Goal: Navigation & Orientation: Find specific page/section

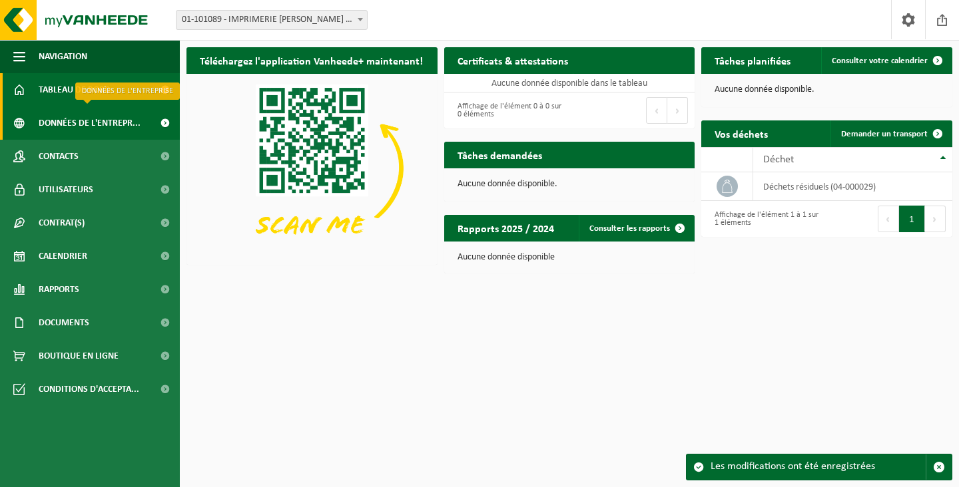
click at [87, 122] on span "Données de l'entrepr..." at bounding box center [90, 123] width 102 height 33
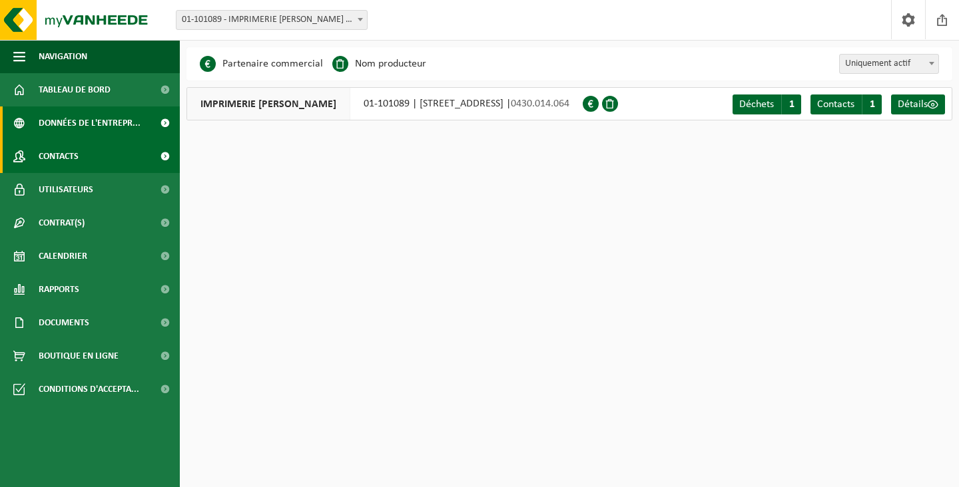
click at [47, 154] on span "Contacts" at bounding box center [59, 156] width 40 height 33
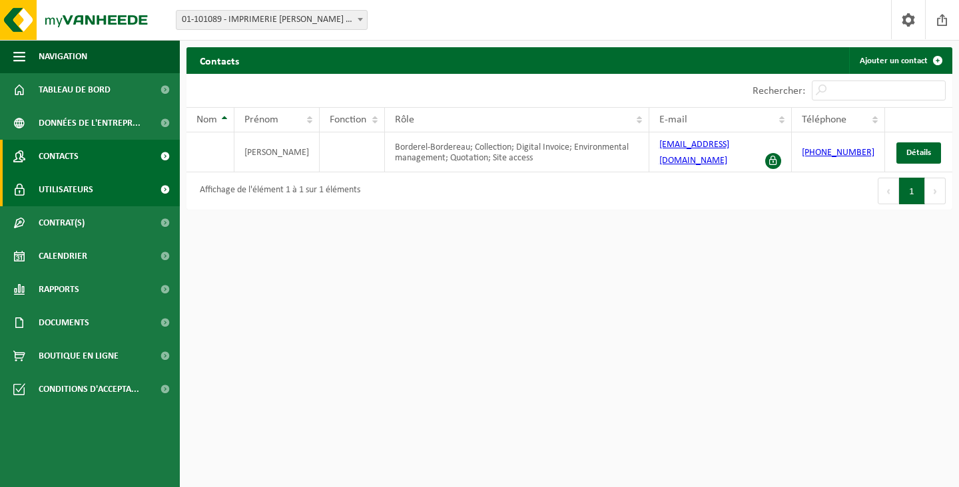
click at [57, 189] on span "Utilisateurs" at bounding box center [66, 189] width 55 height 33
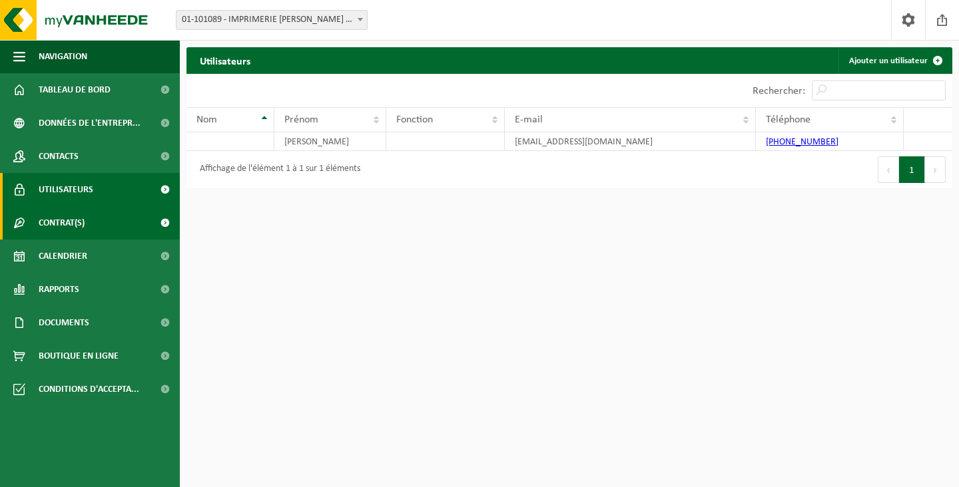
click at [60, 220] on span "Contrat(s)" at bounding box center [62, 222] width 46 height 33
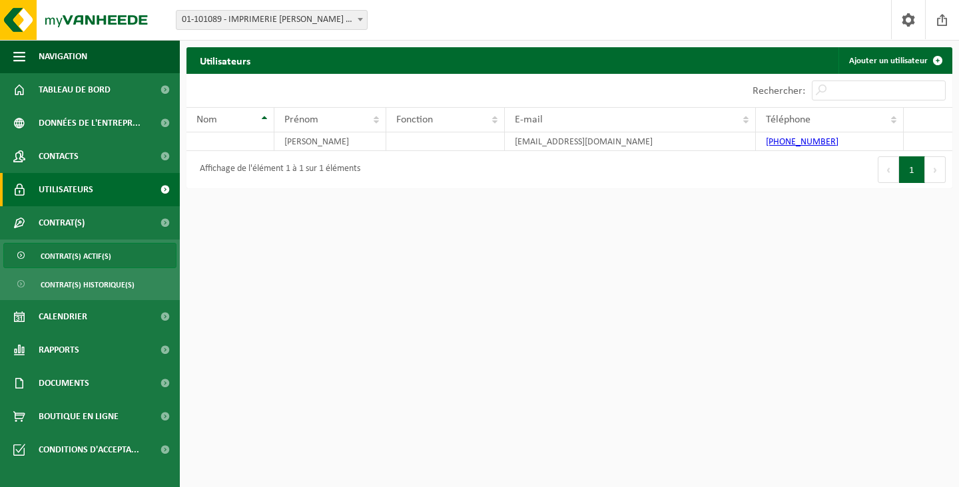
click at [71, 252] on span "Contrat(s) actif(s)" at bounding box center [76, 256] width 71 height 25
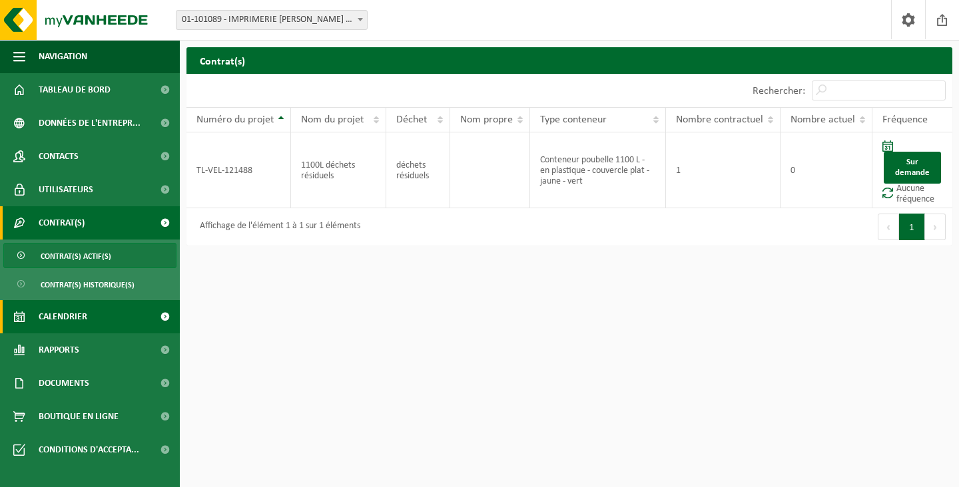
click at [62, 316] on span "Calendrier" at bounding box center [63, 316] width 49 height 33
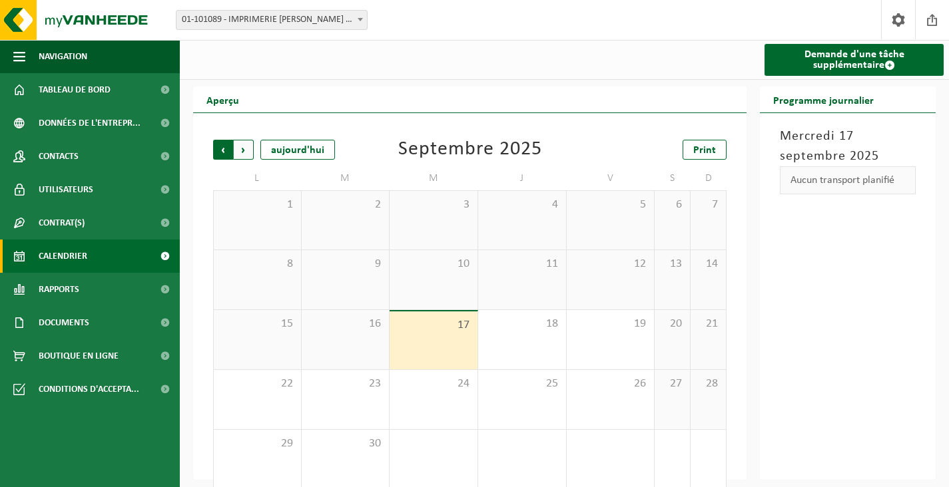
click at [244, 148] on span "Suivant" at bounding box center [244, 150] width 20 height 20
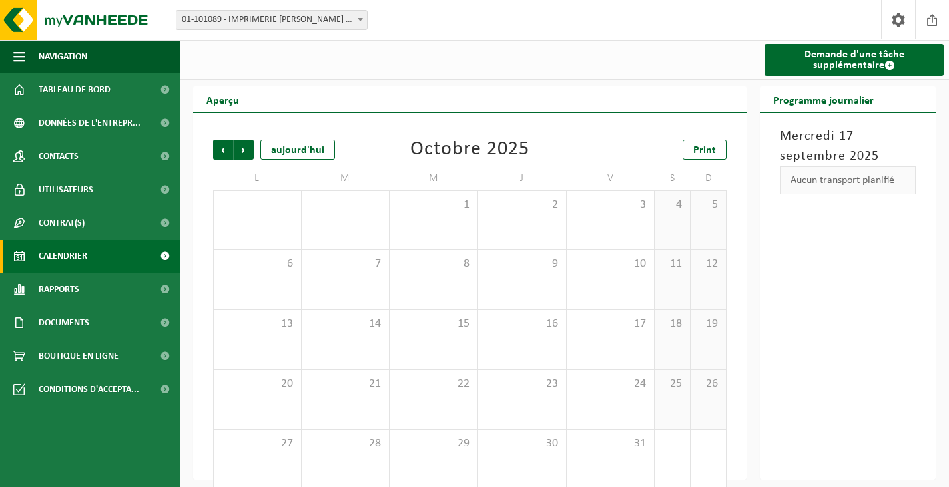
click at [244, 148] on span "Suivant" at bounding box center [244, 150] width 20 height 20
click at [224, 150] on span "Précédent" at bounding box center [223, 150] width 20 height 20
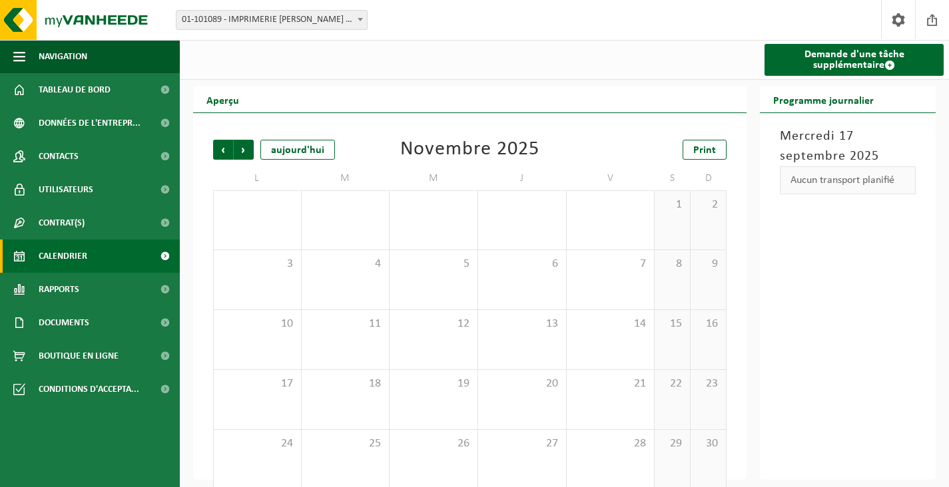
click at [224, 150] on span "Précédent" at bounding box center [223, 150] width 20 height 20
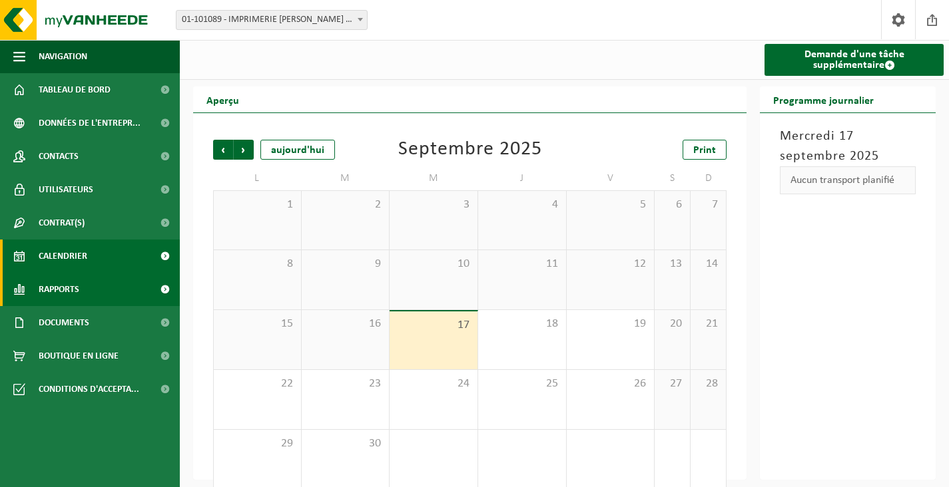
click at [63, 288] on span "Rapports" at bounding box center [59, 289] width 41 height 33
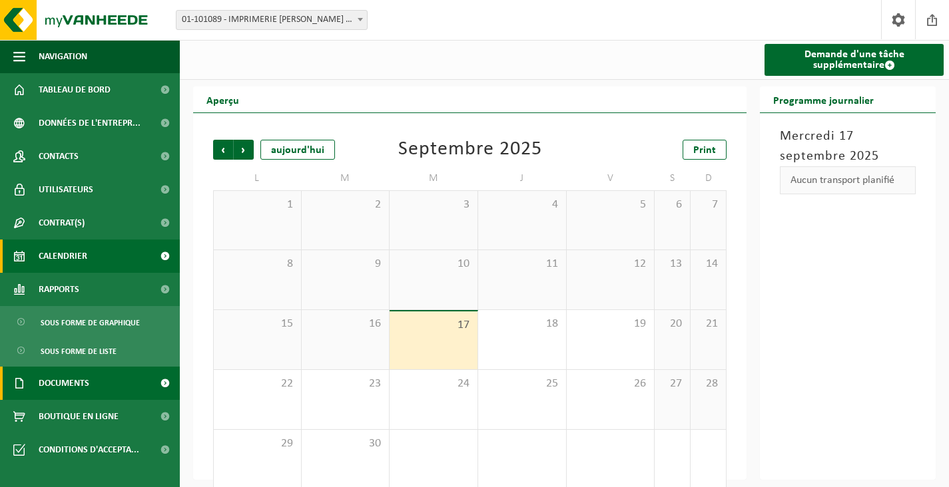
click at [76, 379] on span "Documents" at bounding box center [64, 383] width 51 height 33
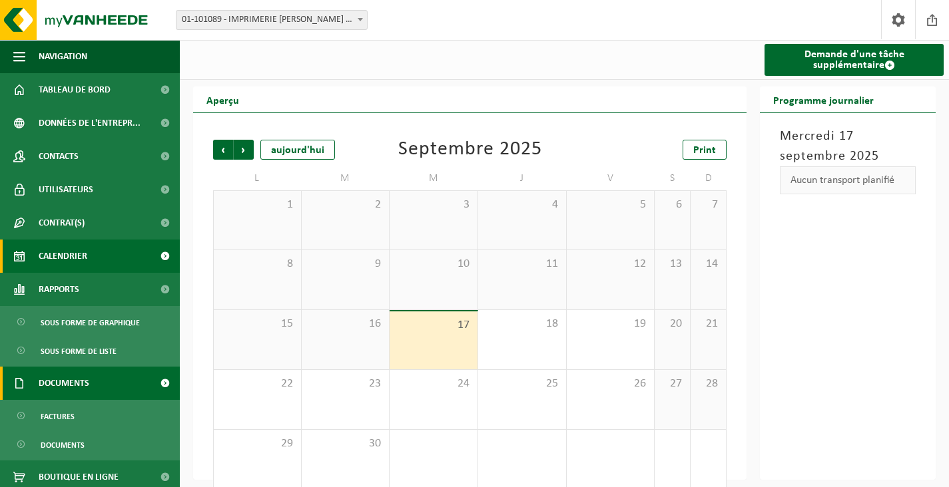
click at [35, 385] on link "Documents" at bounding box center [90, 383] width 180 height 33
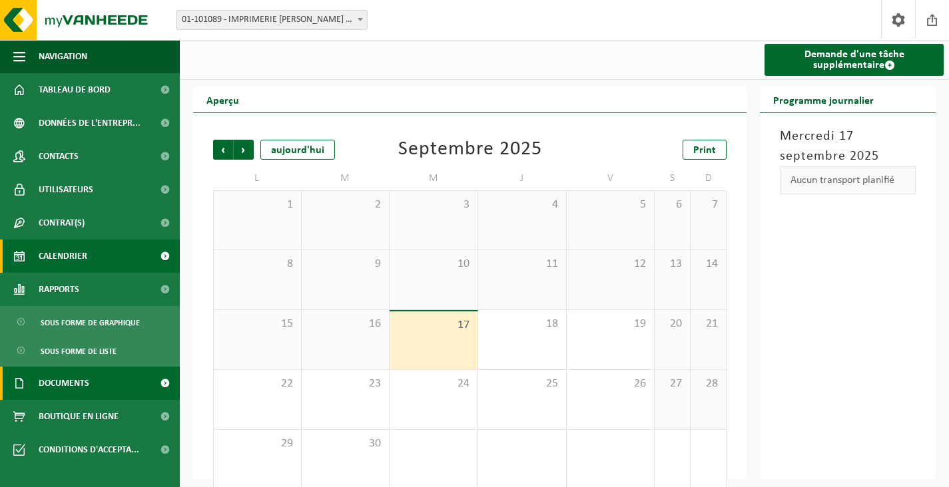
click at [35, 385] on link "Documents" at bounding box center [90, 383] width 180 height 33
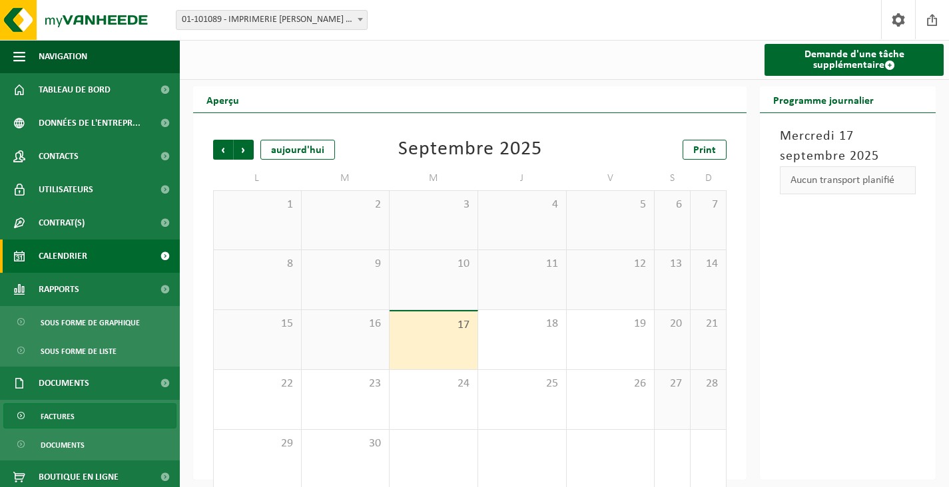
click at [55, 411] on span "Factures" at bounding box center [58, 416] width 34 height 25
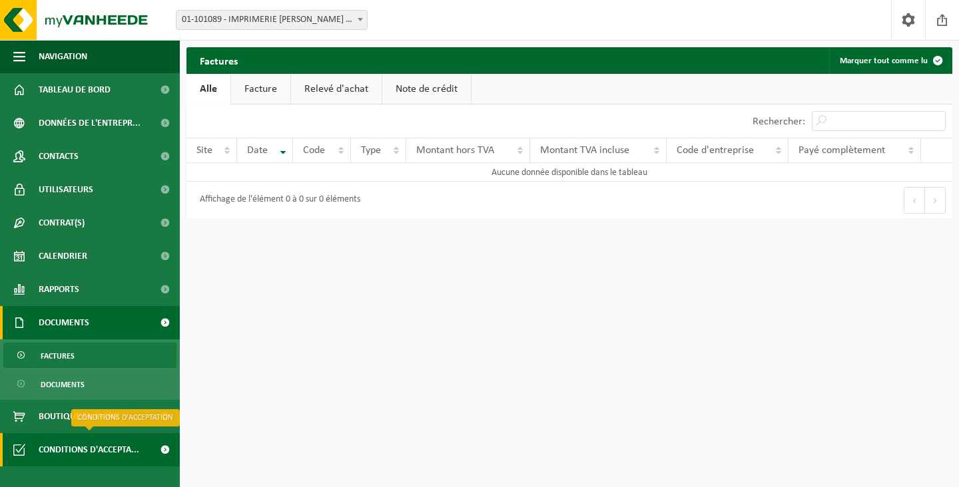
click at [75, 449] on span "Conditions d'accepta..." at bounding box center [89, 449] width 101 height 33
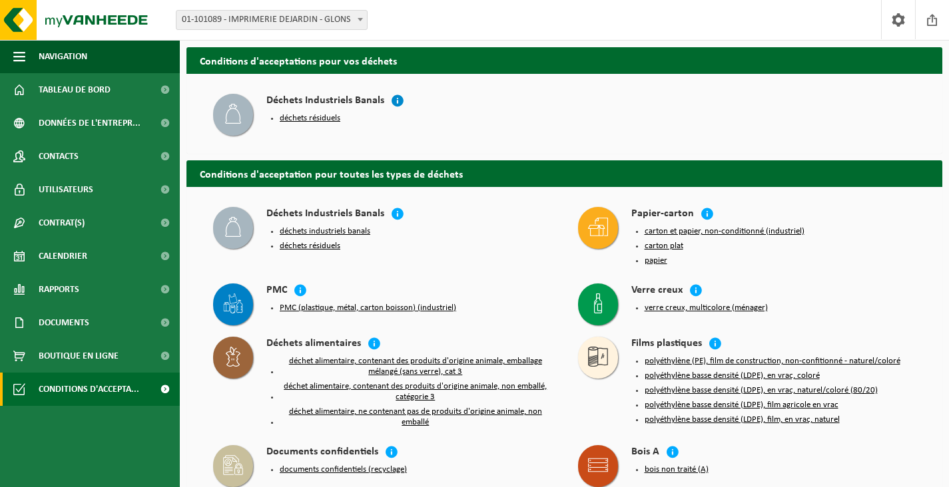
click at [393, 103] on icon at bounding box center [397, 100] width 13 height 13
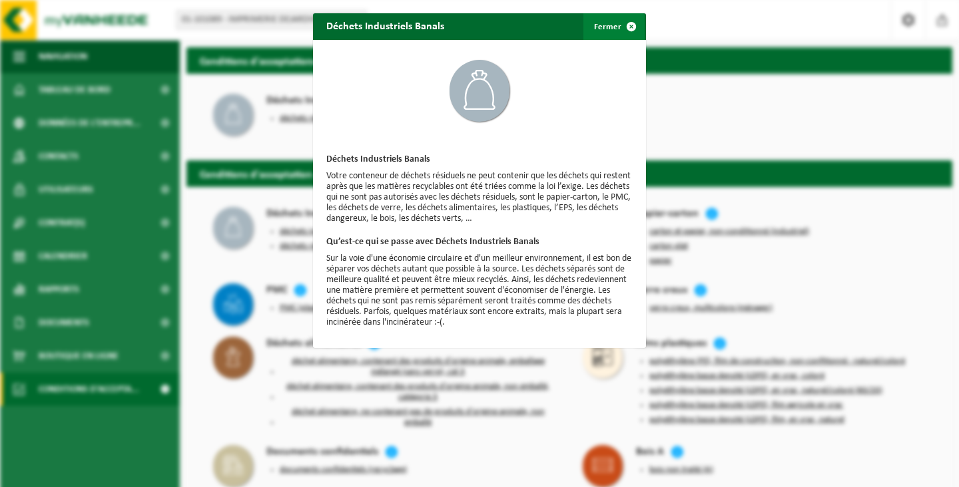
click at [625, 27] on span "button" at bounding box center [631, 26] width 27 height 27
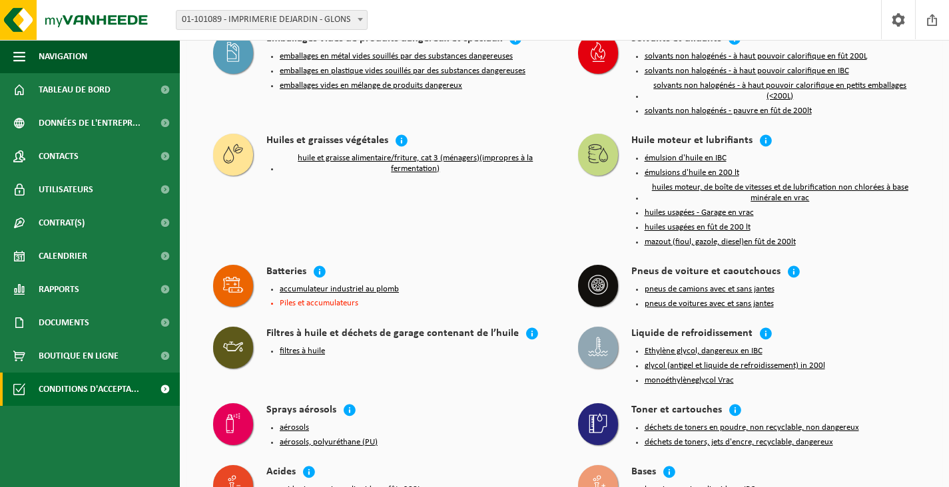
scroll to position [1169, 0]
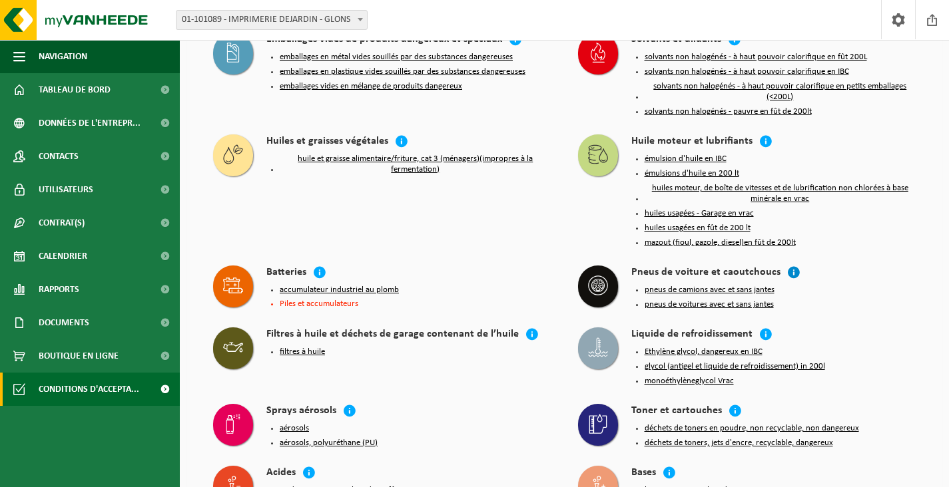
click at [787, 279] on icon at bounding box center [793, 272] width 13 height 13
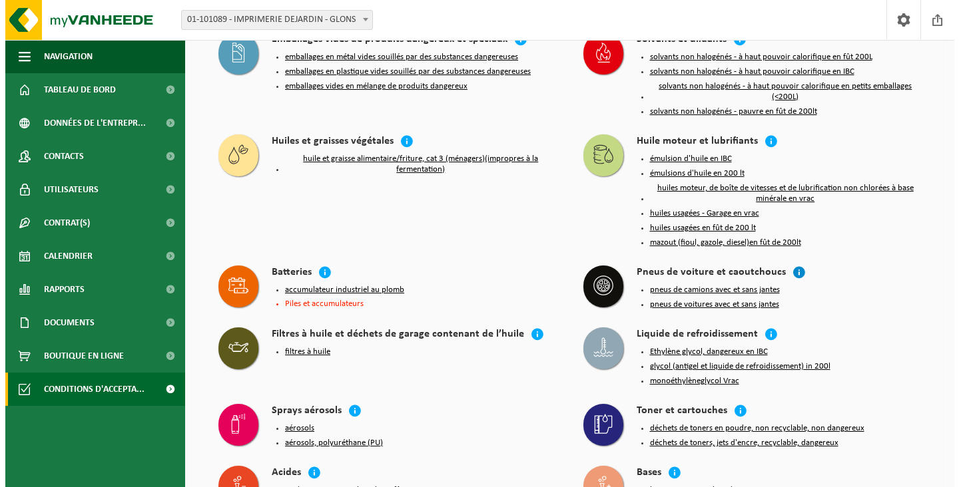
scroll to position [1147, 0]
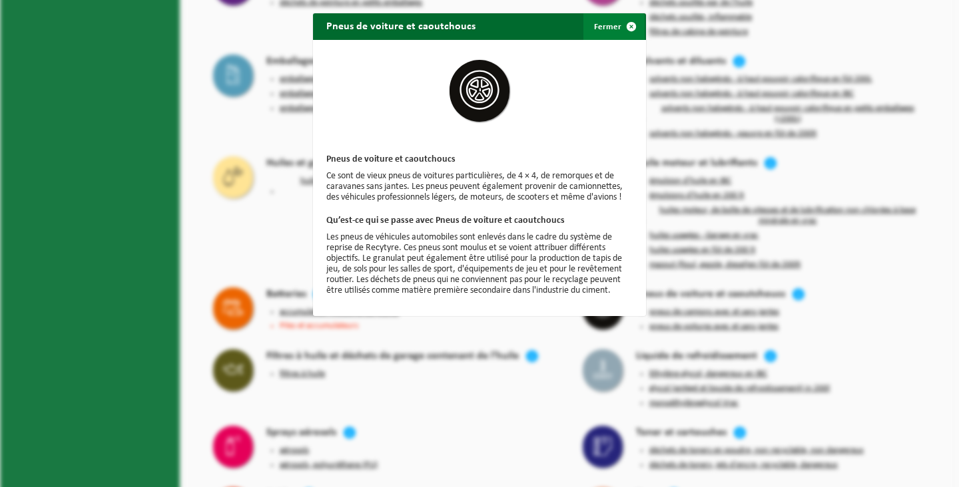
click at [624, 23] on span "button" at bounding box center [631, 26] width 27 height 27
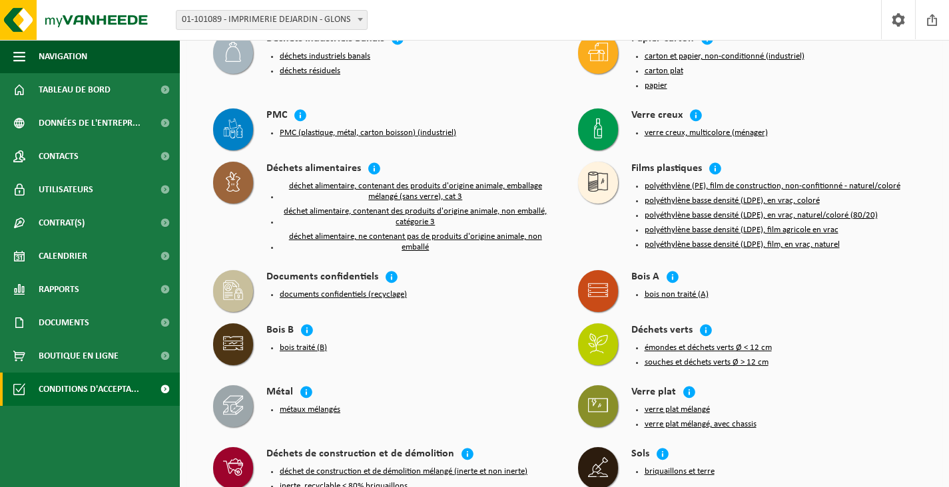
scroll to position [0, 0]
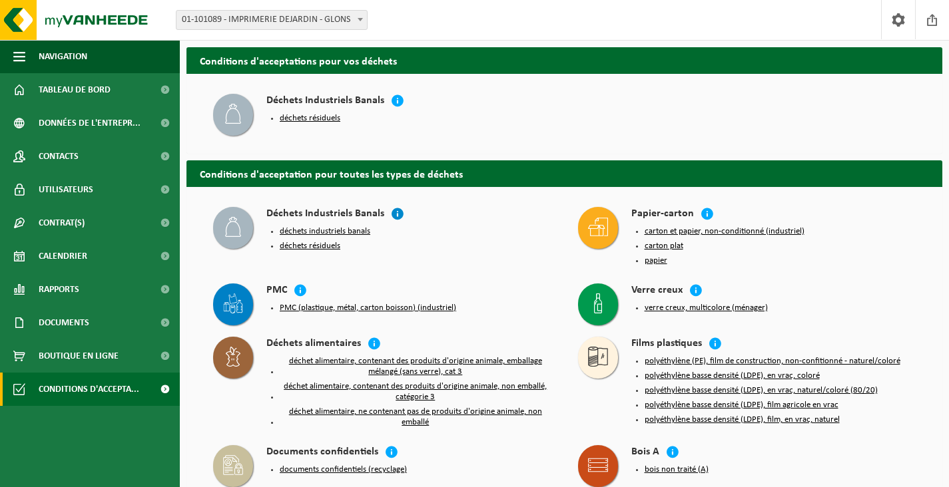
click at [397, 212] on icon at bounding box center [397, 213] width 13 height 13
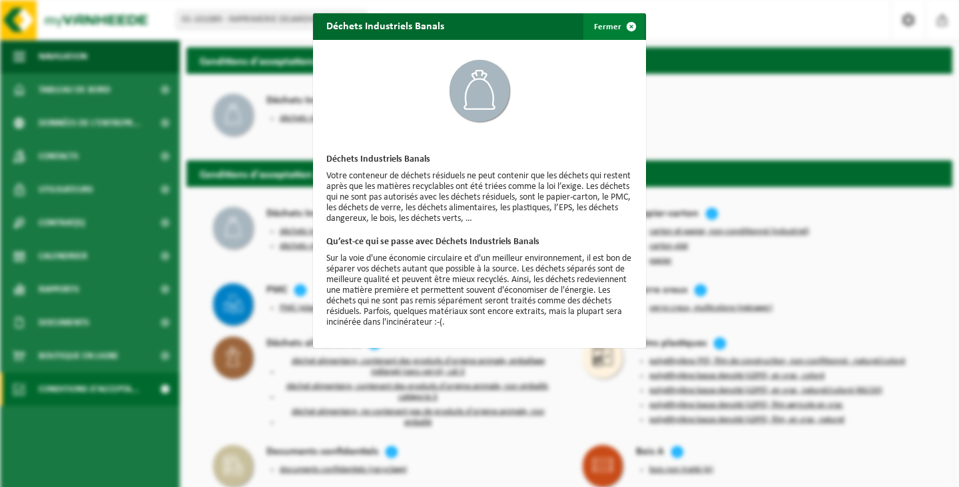
click at [626, 23] on span "button" at bounding box center [631, 26] width 27 height 27
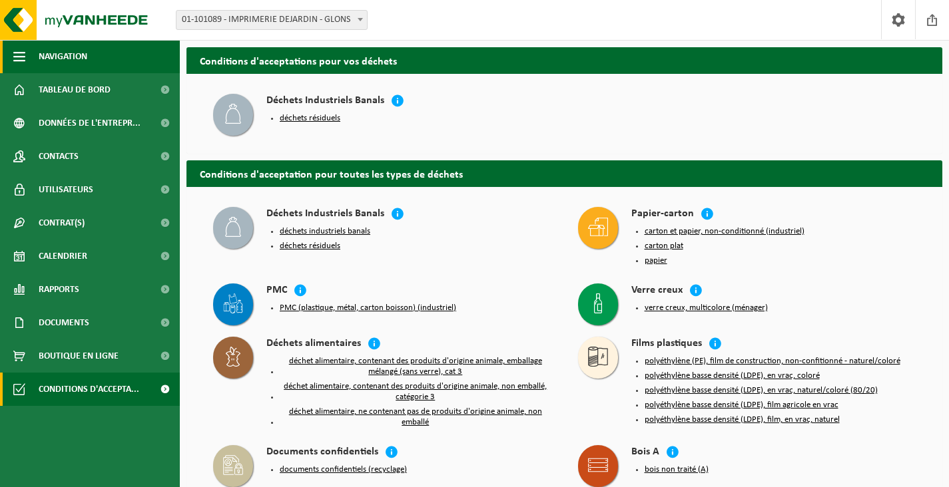
click at [57, 55] on span "Navigation" at bounding box center [63, 56] width 49 height 33
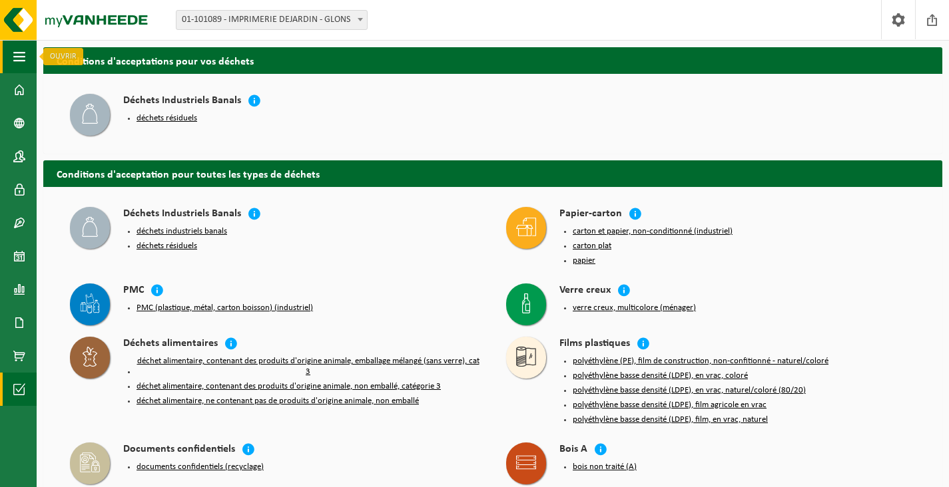
click at [16, 58] on span "button" at bounding box center [19, 56] width 12 height 33
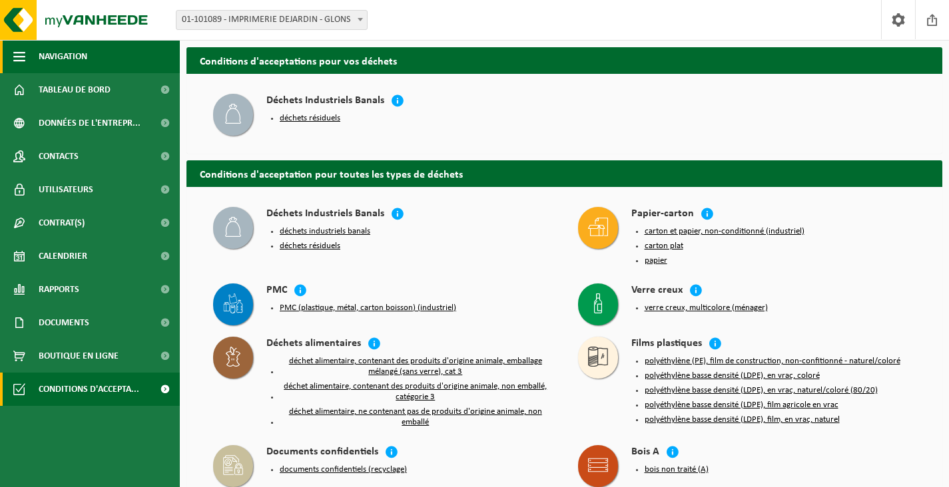
scroll to position [7, 0]
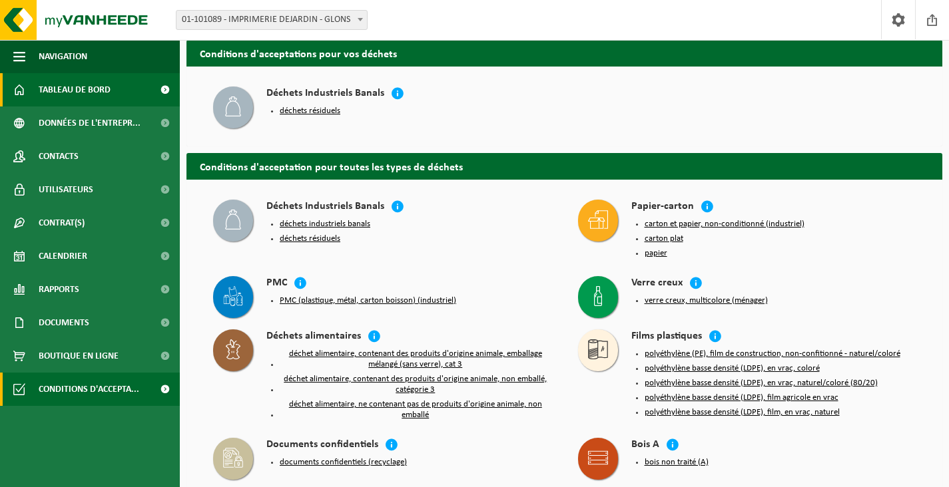
click at [51, 89] on span "Tableau de bord" at bounding box center [75, 89] width 72 height 33
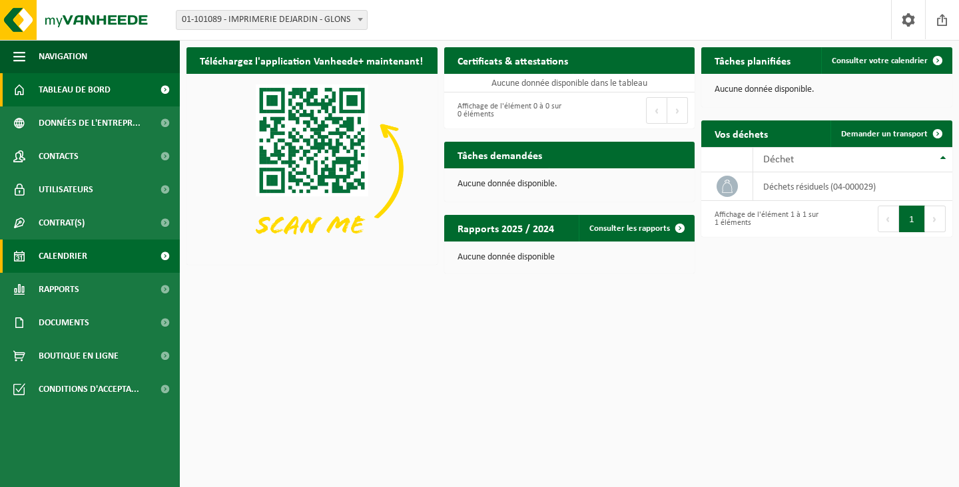
click at [59, 256] on span "Calendrier" at bounding box center [63, 256] width 49 height 33
